Goal: Transaction & Acquisition: Obtain resource

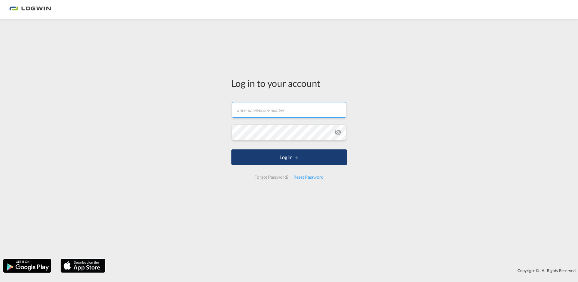
type input "[EMAIL_ADDRESS][PERSON_NAME][DOMAIN_NAME]"
click at [283, 157] on button "Log In" at bounding box center [290, 157] width 116 height 16
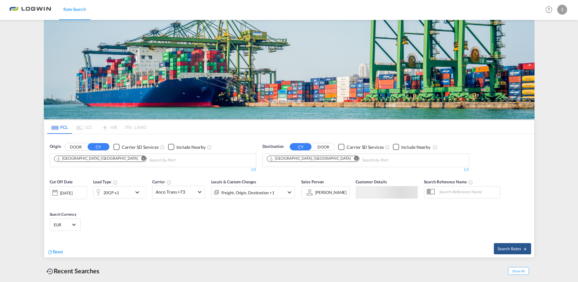
click at [149, 155] on input "Chips input." at bounding box center [178, 160] width 59 height 10
click at [354, 157] on md-icon "Remove" at bounding box center [356, 158] width 5 height 5
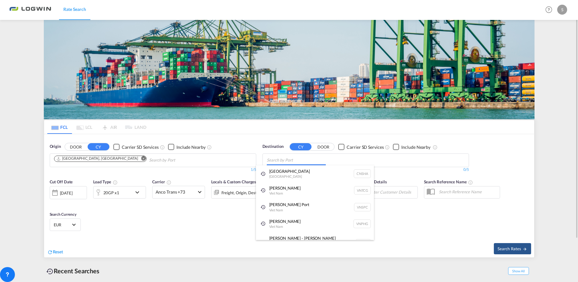
click at [311, 157] on body "Rate Search Rate Search Help Resources Product Release S My Profile Logout FCL …" at bounding box center [289, 141] width 578 height 282
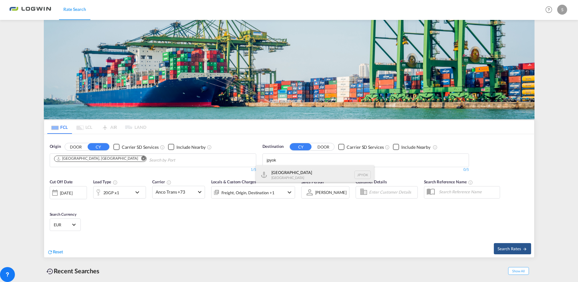
type input "jpyok"
click at [298, 174] on div "Yokohama [GEOGRAPHIC_DATA] JPYOK" at bounding box center [315, 174] width 118 height 19
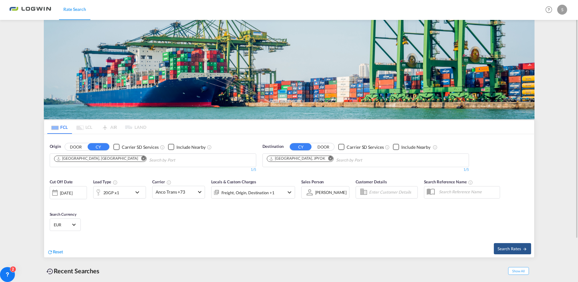
click at [138, 191] on md-icon "icon-chevron-down" at bounding box center [139, 191] width 11 height 7
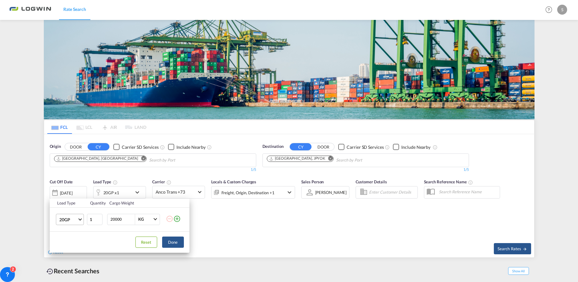
click at [81, 218] on span "Choose: \a20GP" at bounding box center [79, 218] width 3 height 3
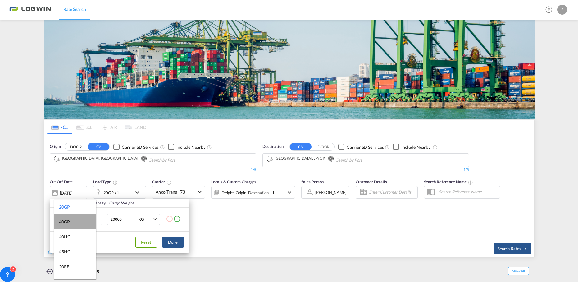
click at [76, 222] on md-option "40GP" at bounding box center [75, 221] width 42 height 15
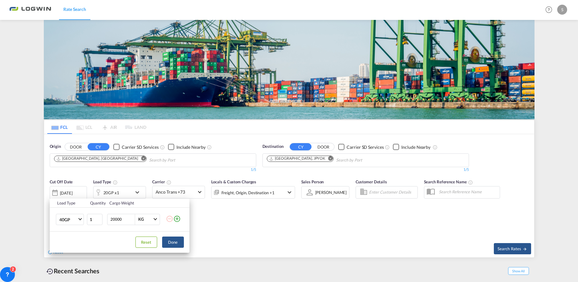
click at [126, 215] on input "20000" at bounding box center [122, 219] width 25 height 11
drag, startPoint x: 125, startPoint y: 216, endPoint x: 81, endPoint y: 218, distance: 44.8
click at [77, 219] on tr "40GP 1 20000 KG KG" at bounding box center [120, 219] width 140 height 24
type input "3300"
click at [178, 244] on button "Done" at bounding box center [173, 241] width 22 height 11
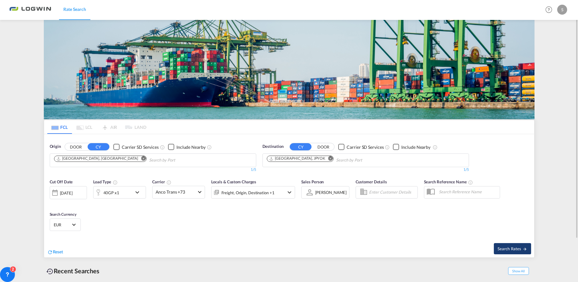
click at [518, 246] on span "Search Rates" at bounding box center [513, 248] width 30 height 5
type input "DEHAM to JPYOK / [DATE]"
